Goal: Information Seeking & Learning: Check status

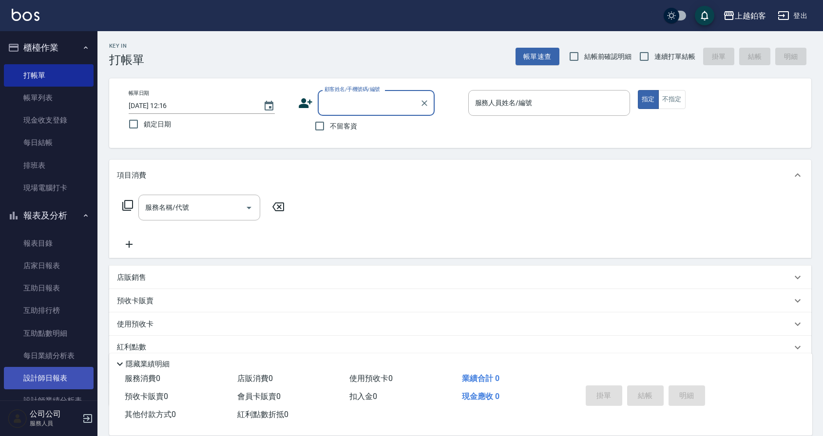
click at [59, 389] on link "設計師日報表" at bounding box center [49, 378] width 90 height 22
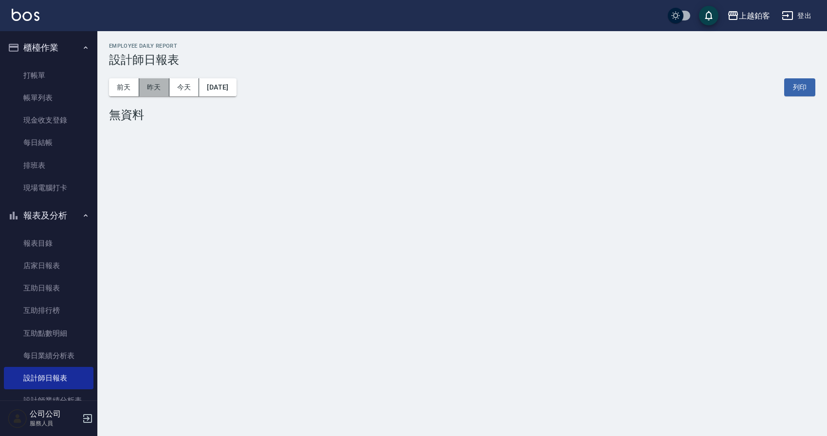
click at [145, 88] on button "昨天" at bounding box center [154, 87] width 30 height 18
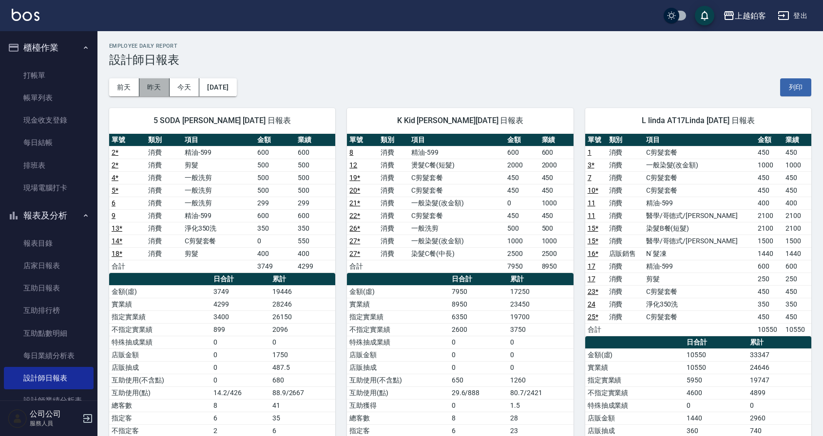
click at [157, 88] on button "昨天" at bounding box center [154, 87] width 30 height 18
click at [70, 281] on link "互助日報表" at bounding box center [49, 288] width 90 height 22
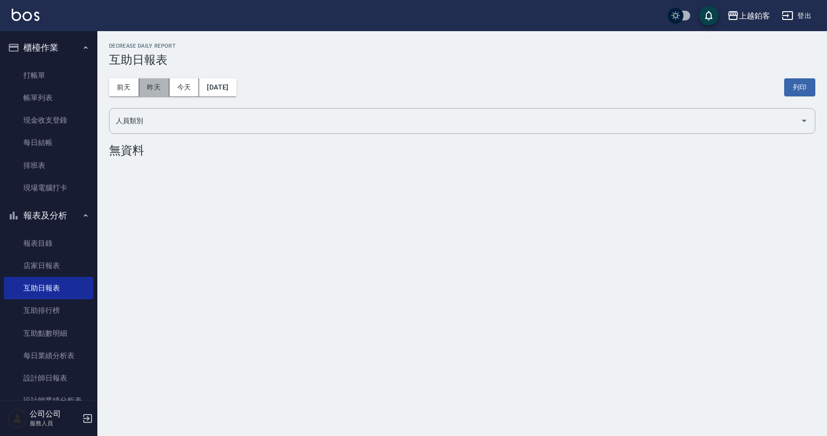
click at [157, 88] on button "昨天" at bounding box center [154, 87] width 30 height 18
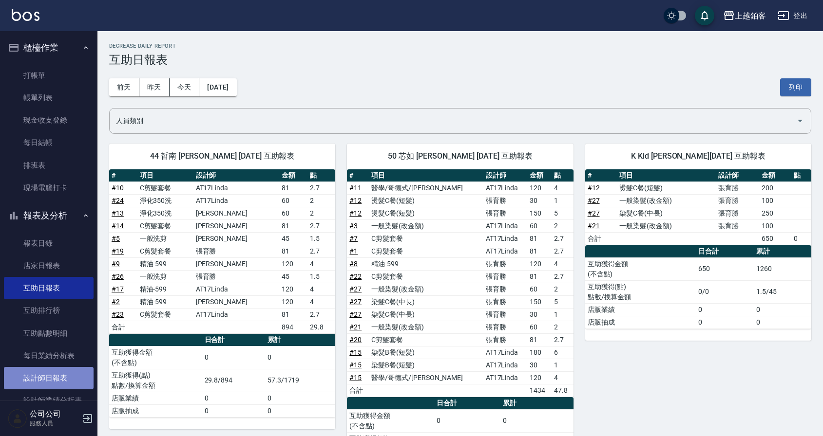
click at [64, 381] on link "設計師日報表" at bounding box center [49, 378] width 90 height 22
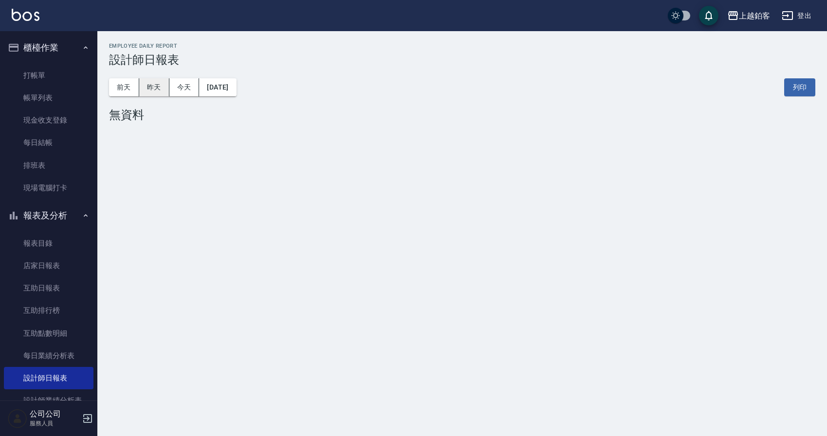
click at [157, 82] on button "昨天" at bounding box center [154, 87] width 30 height 18
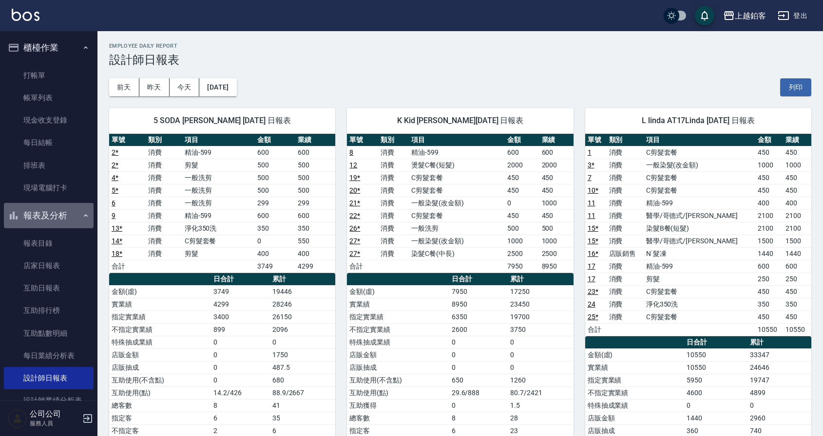
click at [83, 221] on button "報表及分析" at bounding box center [49, 215] width 90 height 25
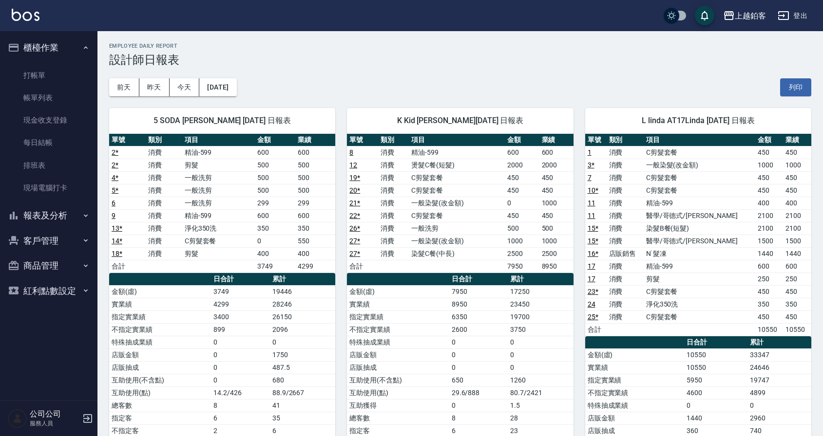
click at [90, 52] on button "櫃檯作業" at bounding box center [49, 47] width 90 height 25
